Goal: Information Seeking & Learning: Learn about a topic

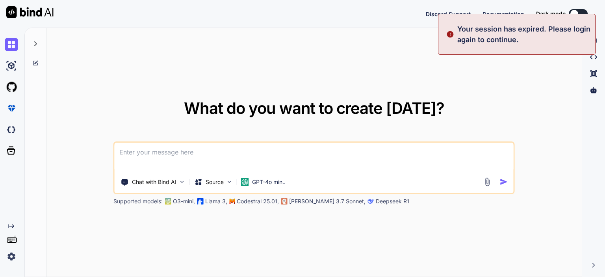
type textarea "x"
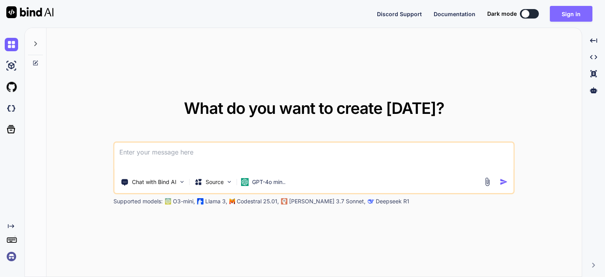
click at [560, 12] on button "Sign in" at bounding box center [571, 14] width 43 height 16
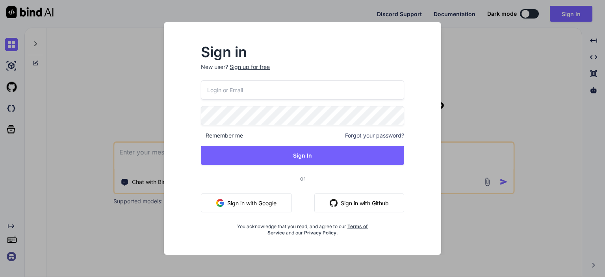
click at [257, 206] on button "Sign in with Google" at bounding box center [246, 202] width 91 height 19
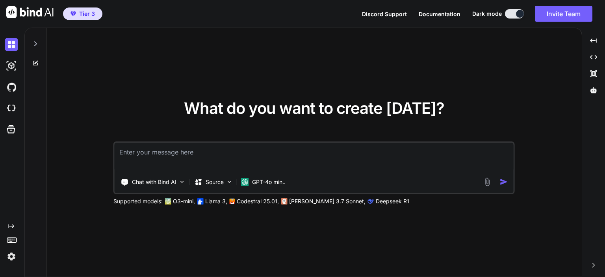
drag, startPoint x: 215, startPoint y: 153, endPoint x: 226, endPoint y: 150, distance: 11.4
click at [215, 153] on textarea at bounding box center [314, 157] width 399 height 29
type textarea "python wait"
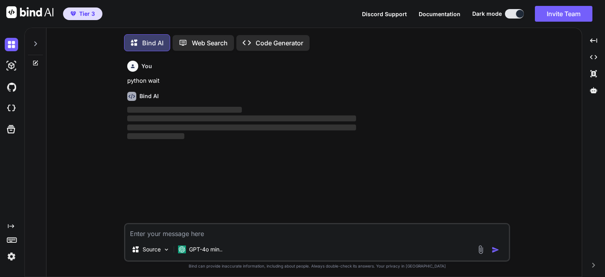
scroll to position [4, 0]
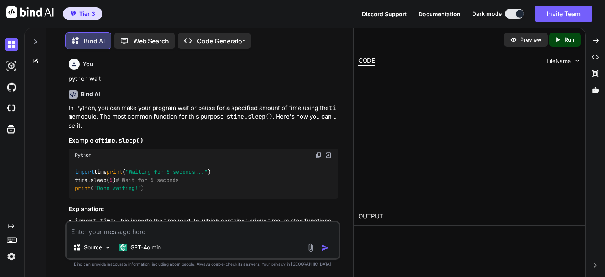
click at [176, 176] on span ""Waiting for 5 seconds..."" at bounding box center [167, 171] width 82 height 7
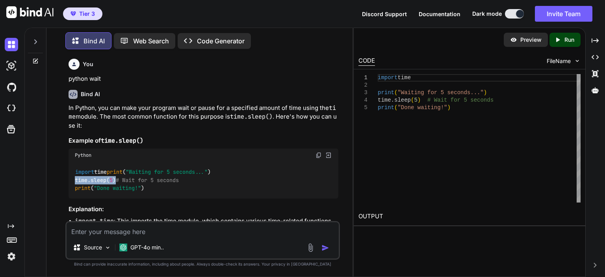
drag, startPoint x: 117, startPoint y: 196, endPoint x: 69, endPoint y: 196, distance: 47.2
click at [69, 196] on div "import time print ( "Waiting for 5 seconds..." ) time.sleep( 5 ) # Wait for 5 s…" at bounding box center [203, 180] width 270 height 37
copy code "time.sleep( 5 )"
drag, startPoint x: 111, startPoint y: 171, endPoint x: 60, endPoint y: 167, distance: 51.4
click at [60, 167] on div "You python wait Bind AI In Python, you can make your program wait or pause for …" at bounding box center [203, 166] width 300 height 221
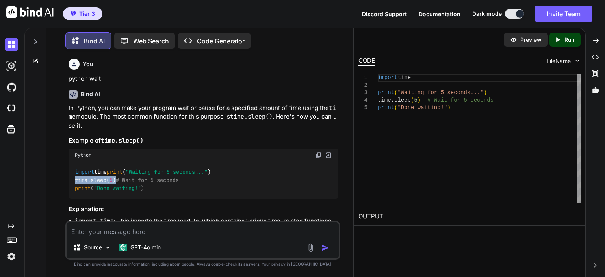
copy code "import time"
